Goal: Check status: Check status

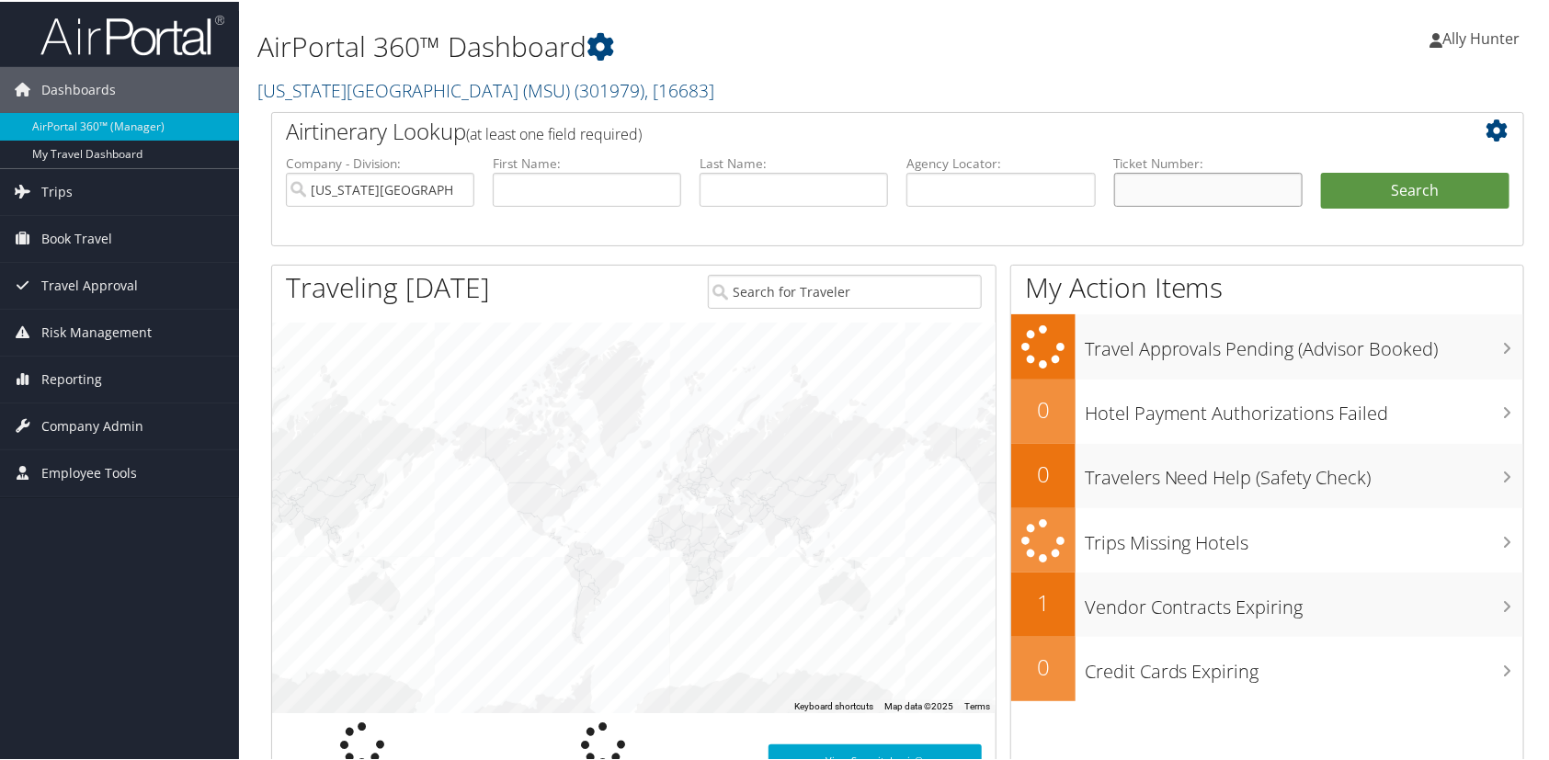
drag, startPoint x: 1172, startPoint y: 189, endPoint x: 1218, endPoint y: 184, distance: 46.3
click at [1175, 189] on input "text" at bounding box center [1208, 188] width 188 height 34
paste input "0067139393897"
type input "0067139393897"
click at [1372, 177] on button "Search" at bounding box center [1415, 189] width 188 height 37
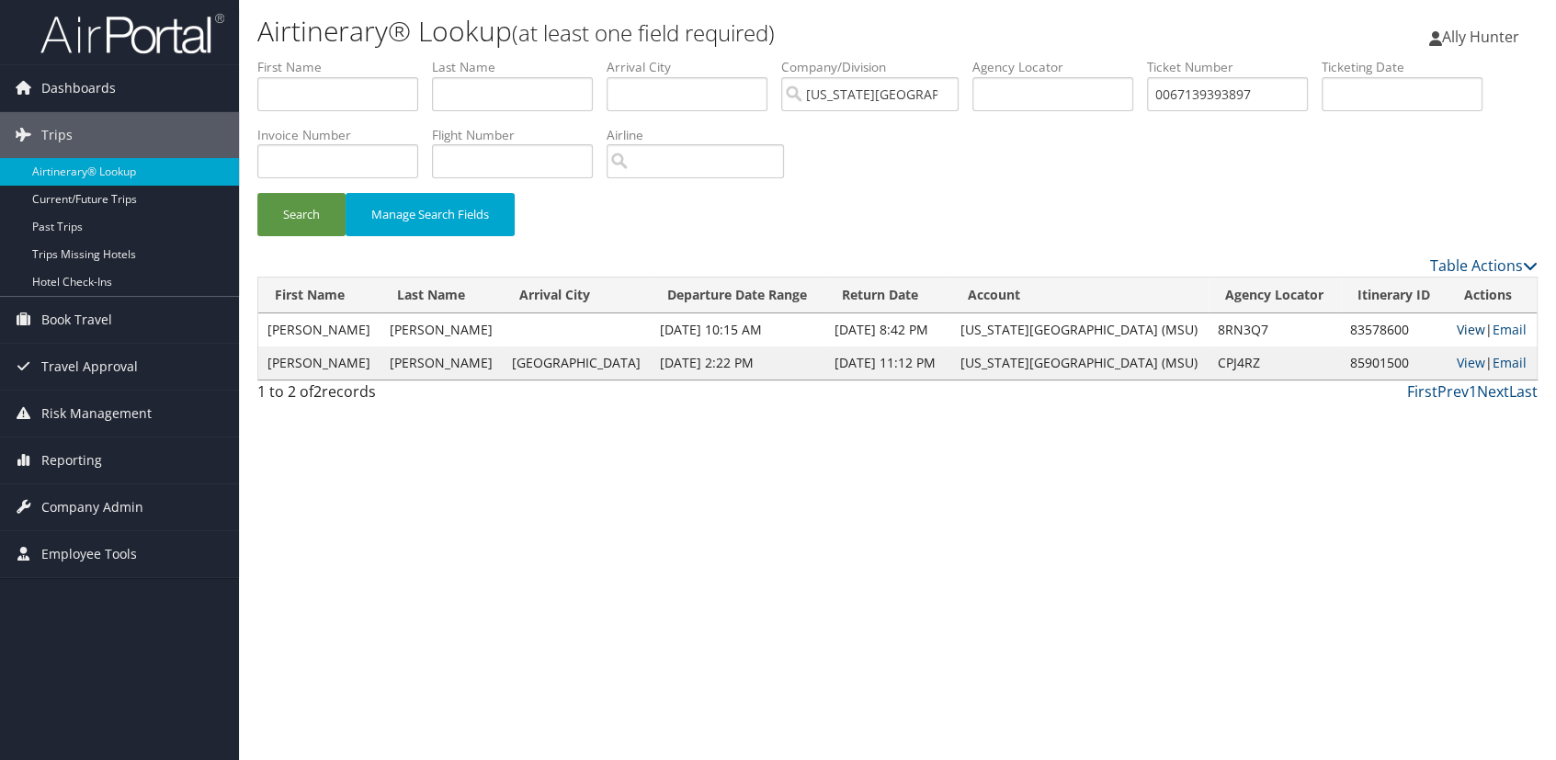
click at [1461, 329] on link "View" at bounding box center [1471, 329] width 28 height 17
click at [1458, 363] on link "View" at bounding box center [1471, 362] width 28 height 17
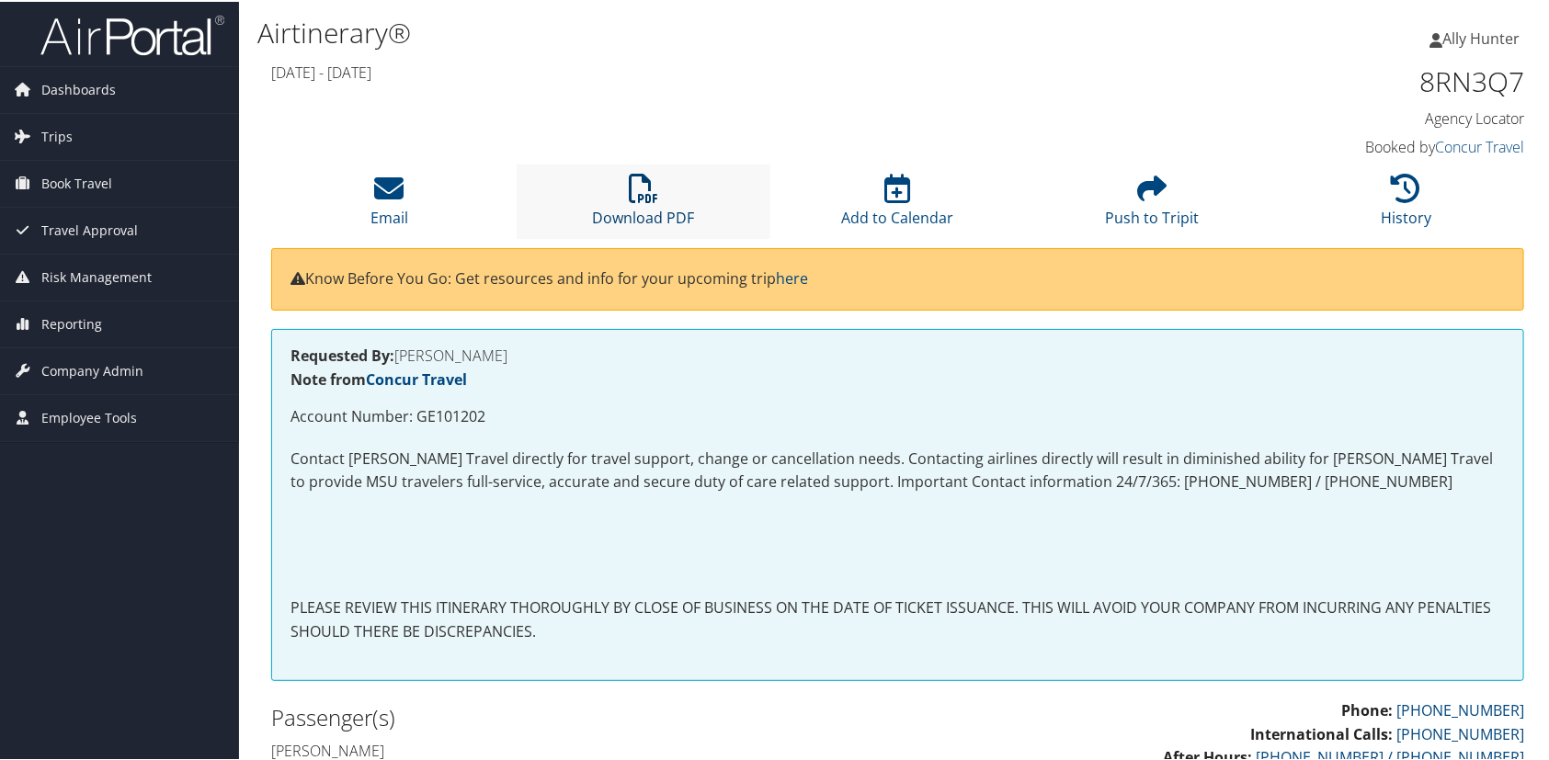
click at [644, 185] on icon at bounding box center [643, 186] width 29 height 29
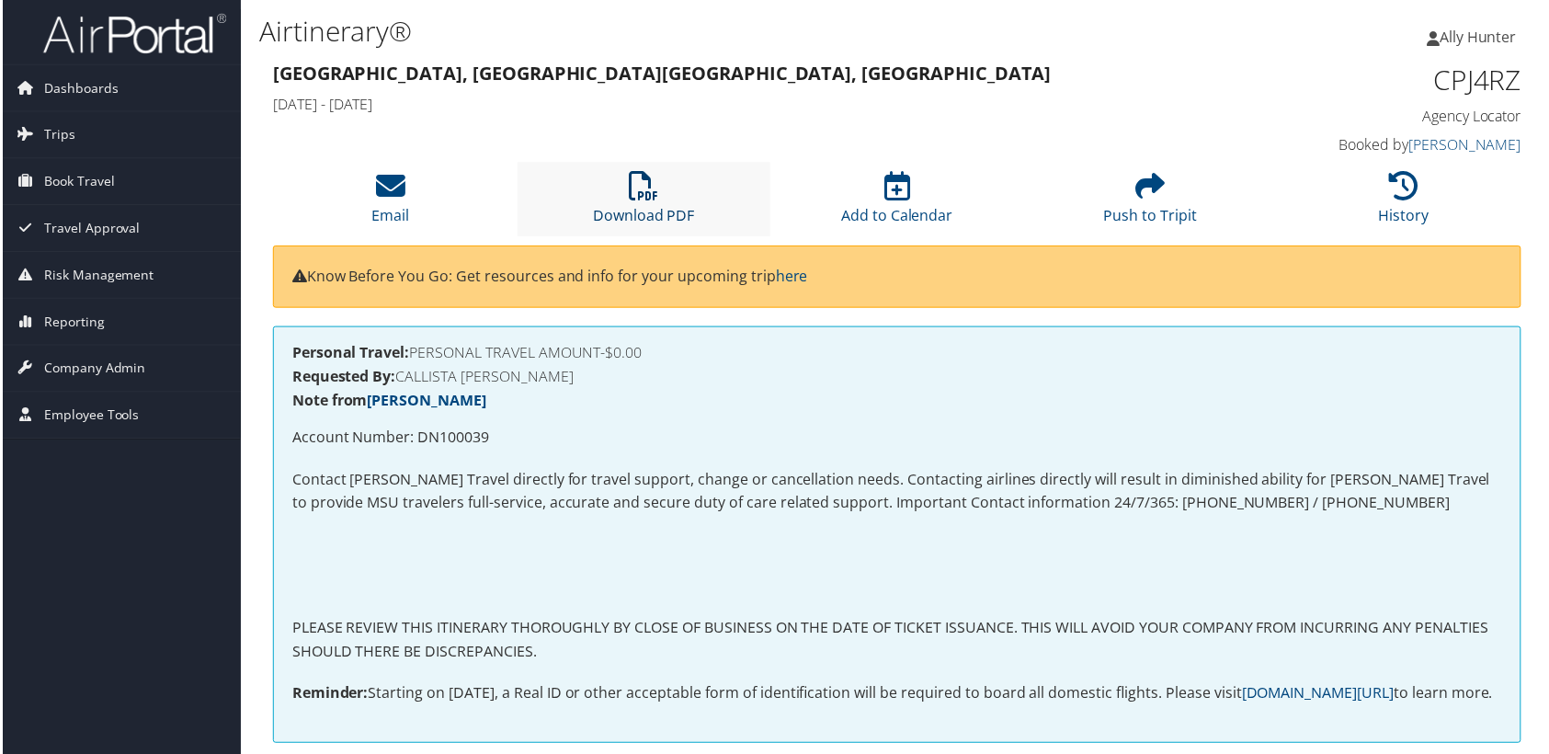
click at [631, 187] on icon at bounding box center [643, 186] width 29 height 29
